Goal: Obtain resource: Download file/media

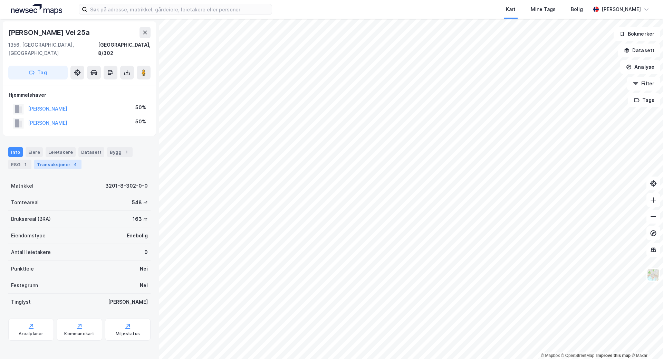
click at [49, 159] on div "Transaksjoner 4" at bounding box center [57, 164] width 47 height 10
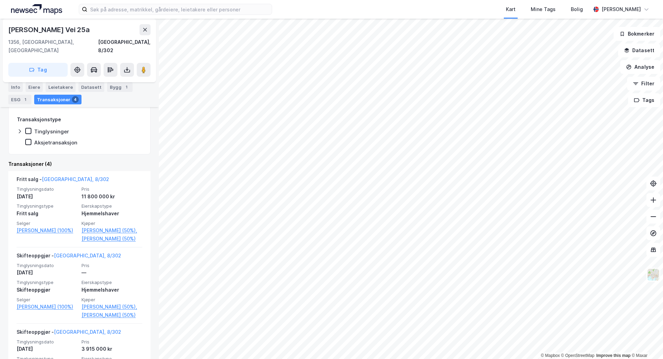
scroll to position [129, 0]
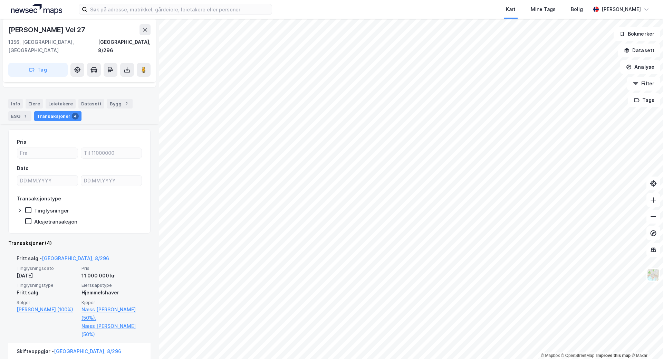
scroll to position [60, 0]
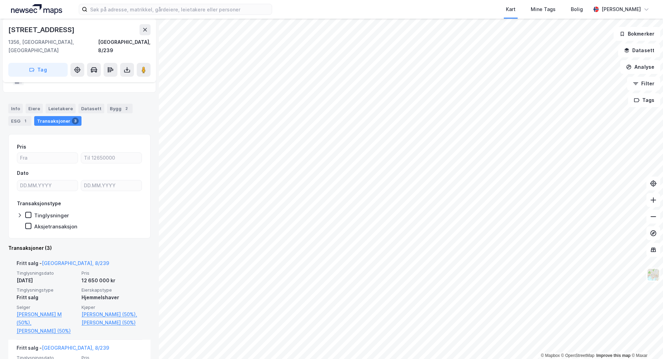
scroll to position [60, 0]
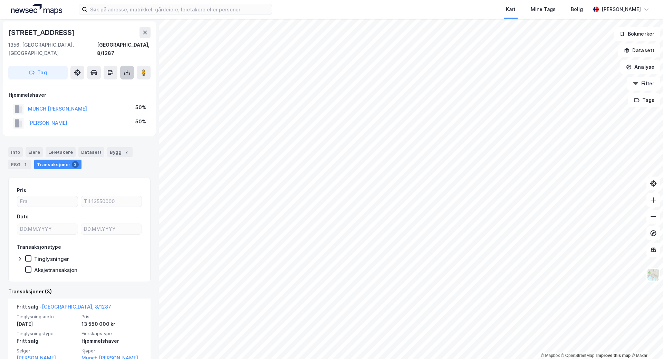
click at [124, 72] on icon at bounding box center [127, 73] width 6 height 3
click at [113, 84] on div "Last ned grunnbok" at bounding box center [93, 87] width 40 height 6
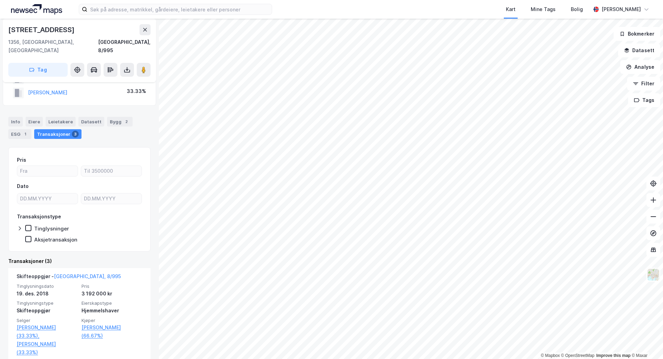
scroll to position [43, 0]
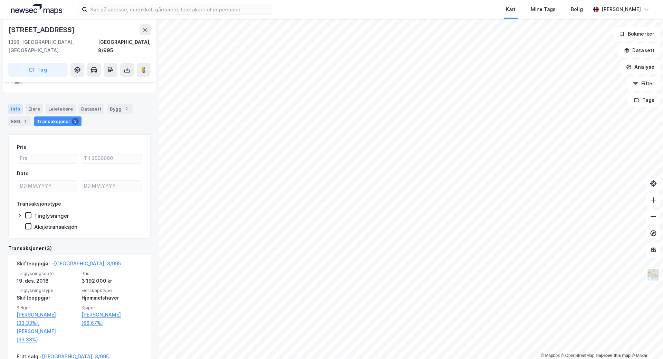
click at [17, 104] on div "Info" at bounding box center [15, 109] width 14 height 10
